Goal: Task Accomplishment & Management: Manage account settings

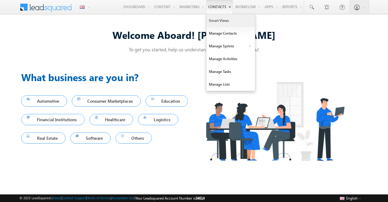
drag, startPoint x: 218, startPoint y: 20, endPoint x: 236, endPoint y: 25, distance: 19.1
click at [218, 20] on link "Smart Views" at bounding box center [230, 20] width 48 height 13
drag, startPoint x: 219, startPoint y: 23, endPoint x: 238, endPoint y: 34, distance: 21.5
click at [219, 23] on link "Smart Views" at bounding box center [230, 20] width 48 height 13
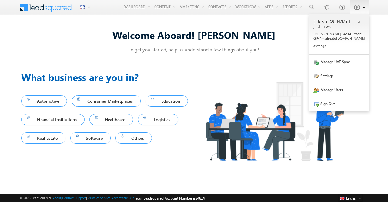
click at [368, 10] on link at bounding box center [359, 7] width 20 height 14
click at [336, 96] on link "Sign Out" at bounding box center [338, 103] width 59 height 14
